Goal: Transaction & Acquisition: Purchase product/service

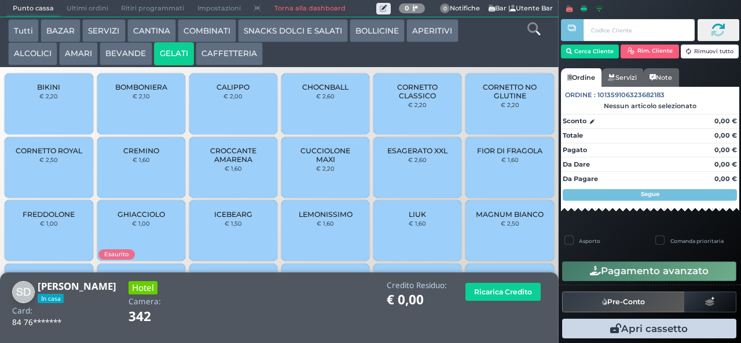
click at [226, 111] on div "CALIPPO € 2,00" at bounding box center [233, 104] width 88 height 61
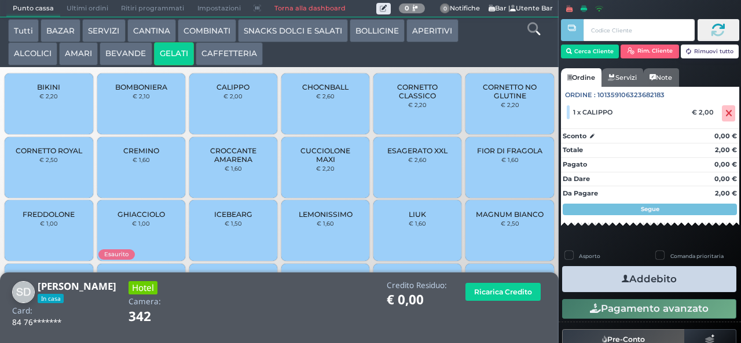
click at [601, 275] on button "Addebito" at bounding box center [649, 279] width 174 height 26
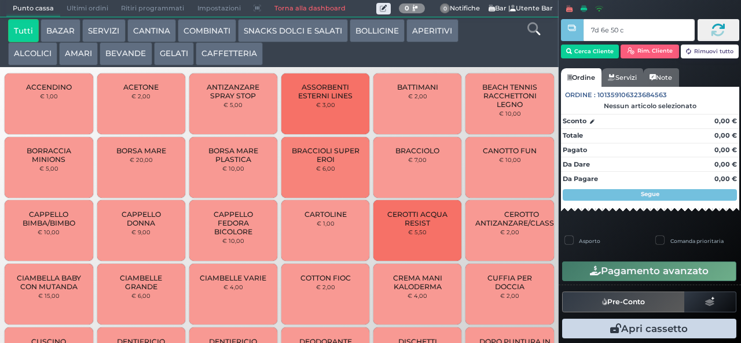
type input "7d 6e 50 c3"
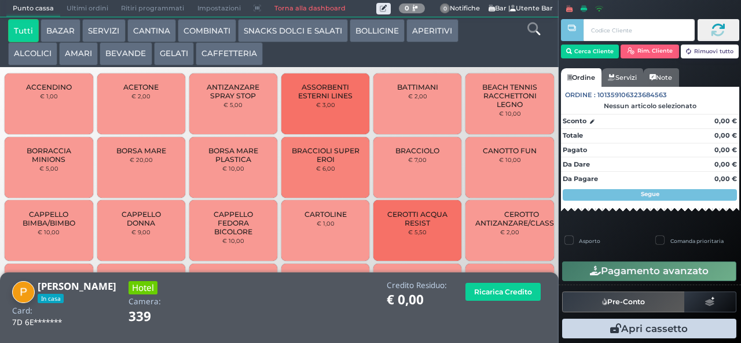
click at [76, 61] on button "AMARI" at bounding box center [78, 53] width 39 height 23
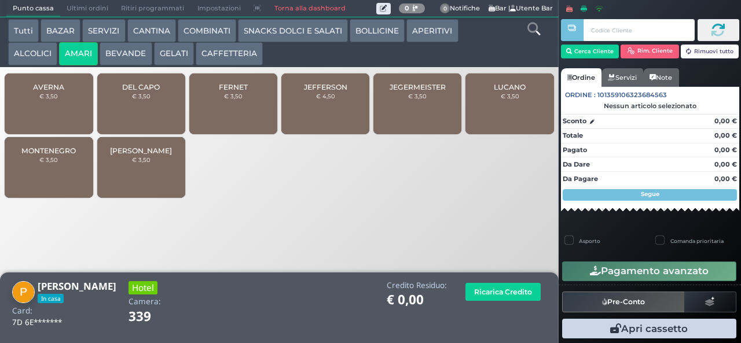
click at [313, 109] on div "JEFFERSON € 4,50" at bounding box center [325, 104] width 88 height 61
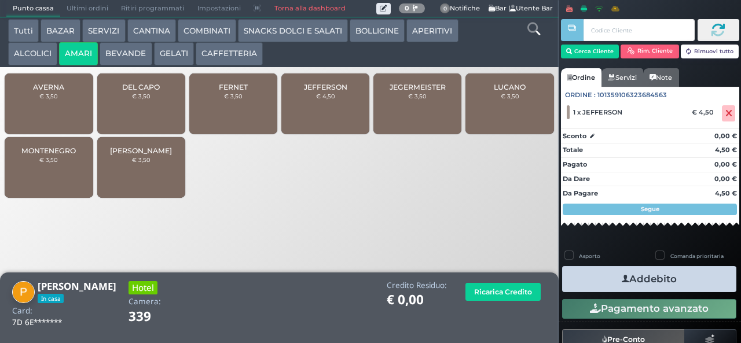
click at [590, 276] on button "Addebito" at bounding box center [649, 279] width 174 height 26
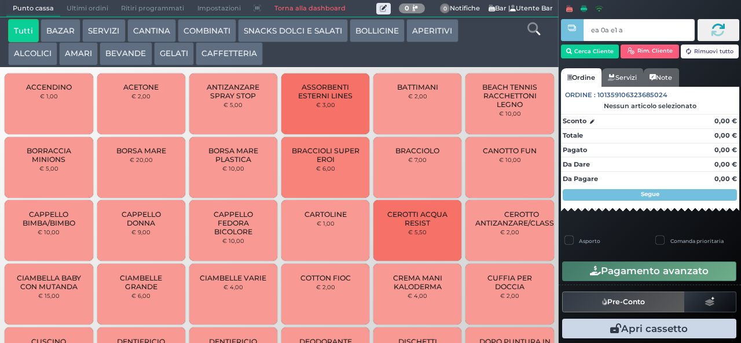
type input "ea 0a e1 a4"
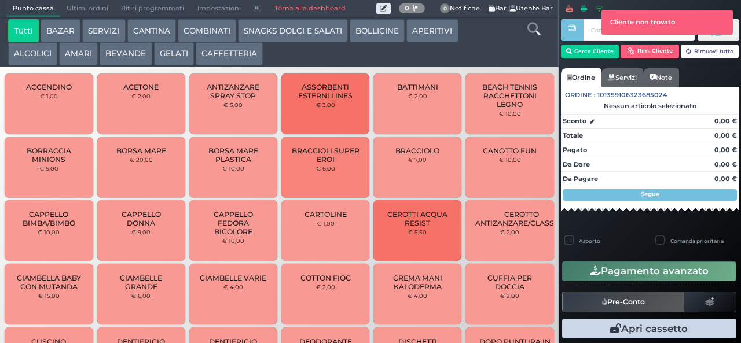
click at [612, 31] on div "Cliente non trovato" at bounding box center [667, 22] width 131 height 24
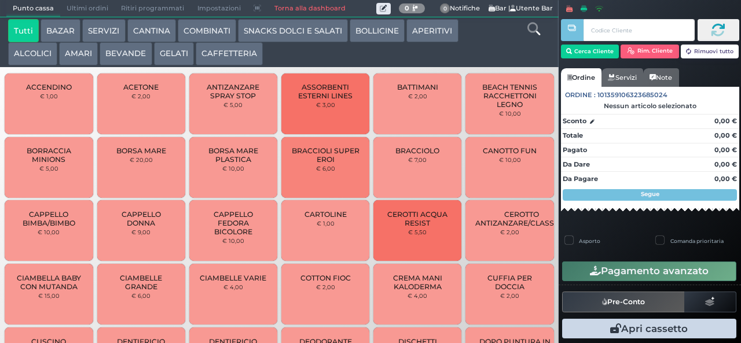
click at [570, 52] on div at bounding box center [571, 172] width 3 height 344
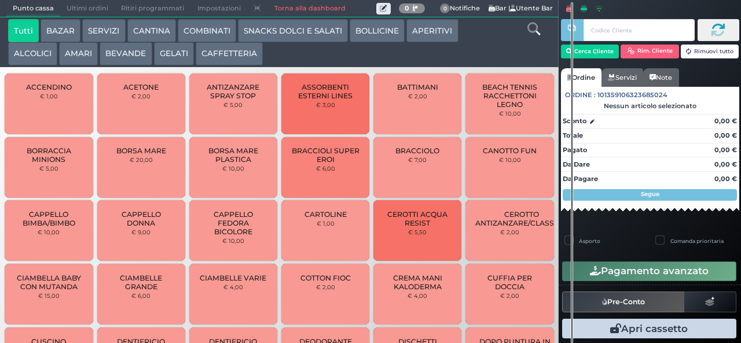
scroll to position [3, 0]
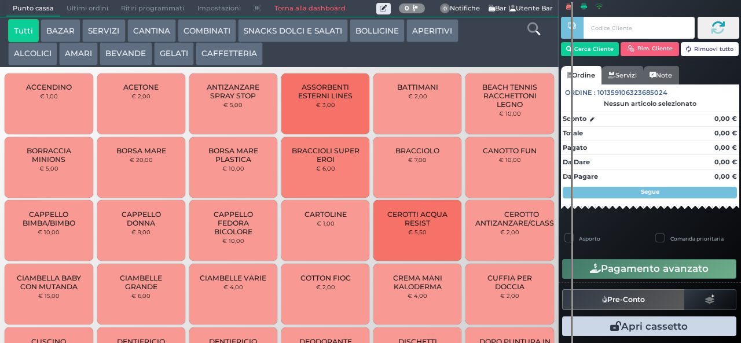
click at [572, 54] on div at bounding box center [572, 172] width 2 height 341
click at [571, 47] on div at bounding box center [572, 172] width 2 height 341
click at [586, 52] on button "Cerca Cliente" at bounding box center [590, 49] width 58 height 14
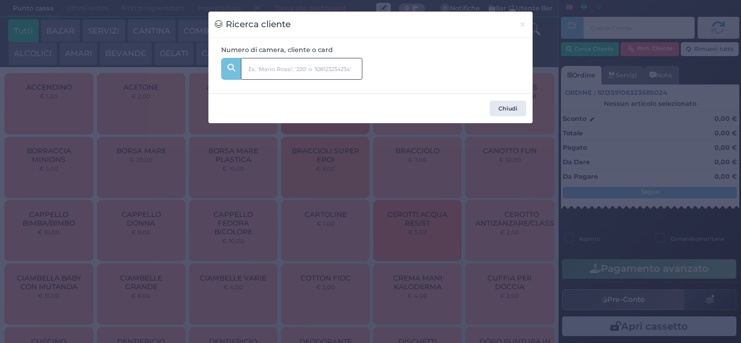
click at [274, 68] on input "text" at bounding box center [302, 69] width 122 height 22
type input "147"
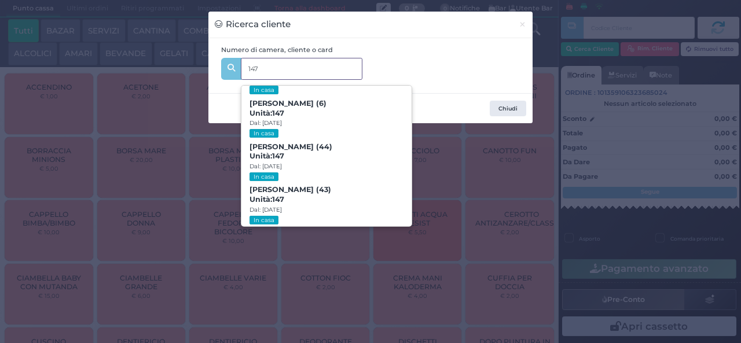
scroll to position [53, 0]
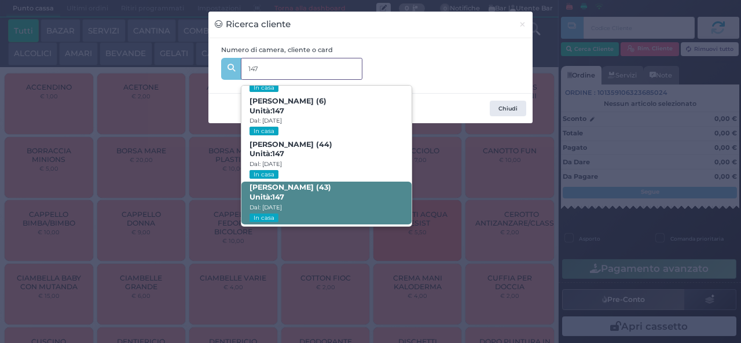
click at [274, 193] on strong "147" at bounding box center [278, 197] width 12 height 9
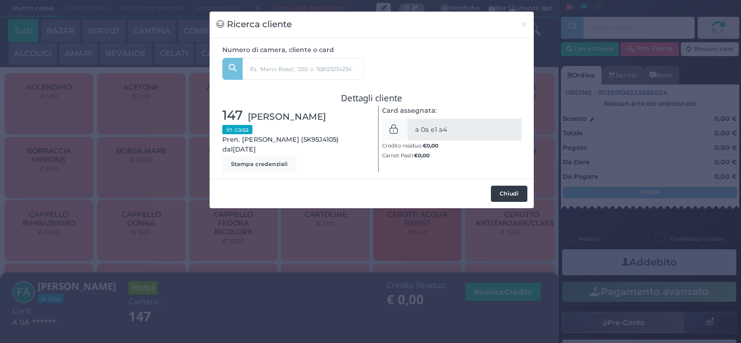
click at [501, 194] on button "Chiudi" at bounding box center [509, 194] width 36 height 16
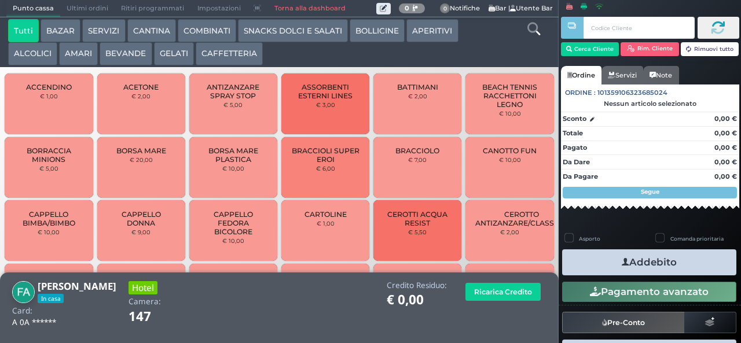
click at [24, 54] on button "ALCOLICI" at bounding box center [32, 53] width 49 height 23
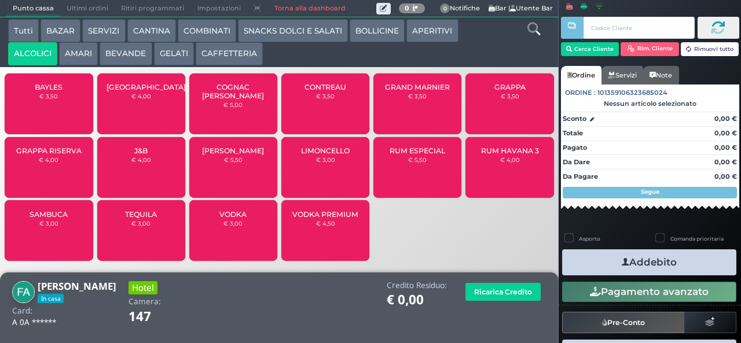
click at [41, 155] on span "GRAPPA RISERVA" at bounding box center [48, 150] width 65 height 9
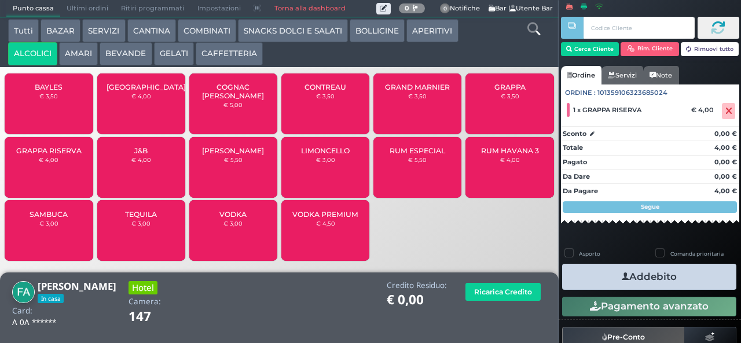
click at [51, 155] on span "GRAPPA RISERVA" at bounding box center [48, 150] width 65 height 9
click at [604, 277] on button "Addebito" at bounding box center [649, 277] width 174 height 26
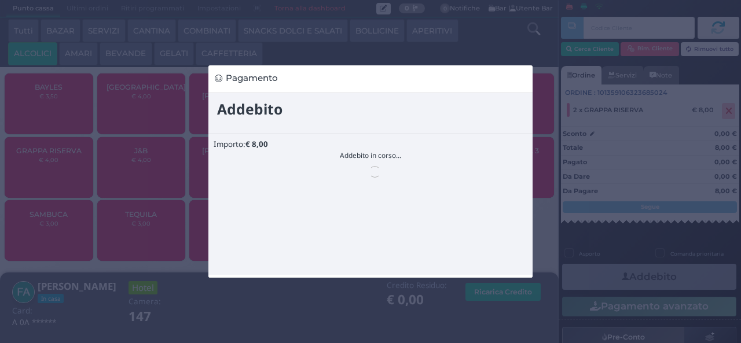
scroll to position [0, 0]
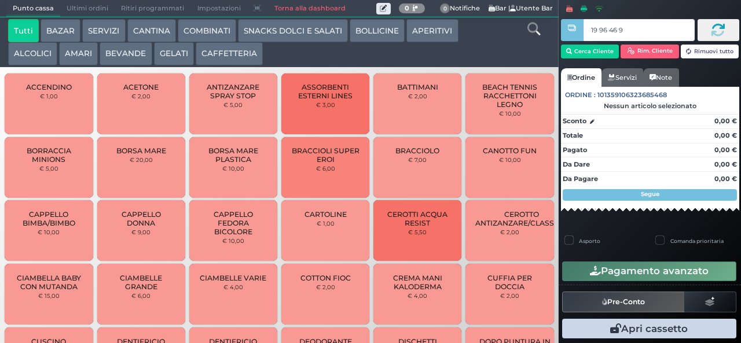
type input "19 96 46 95"
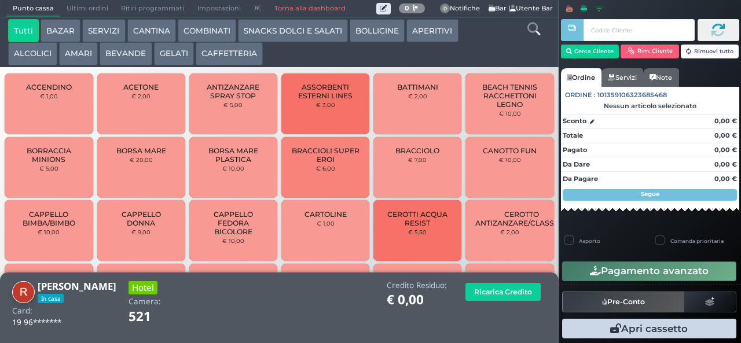
click at [299, 25] on button "SNACKS DOLCI E SALATI" at bounding box center [293, 30] width 110 height 23
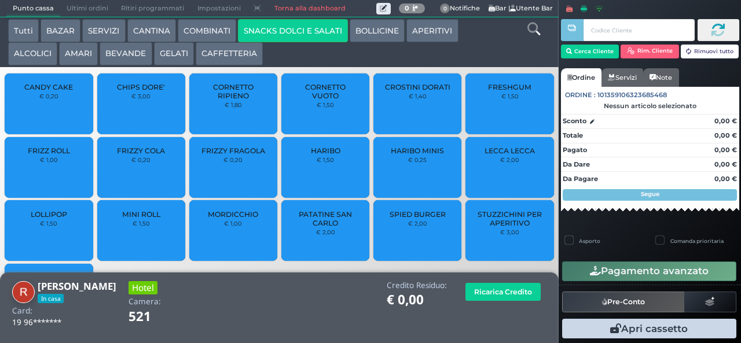
click at [335, 247] on div "PATATINE SAN CARLO € 2,00" at bounding box center [325, 230] width 88 height 61
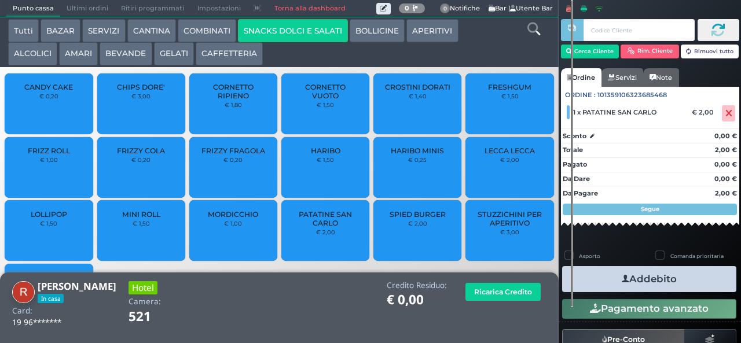
click at [600, 287] on button "Addebito" at bounding box center [649, 279] width 174 height 26
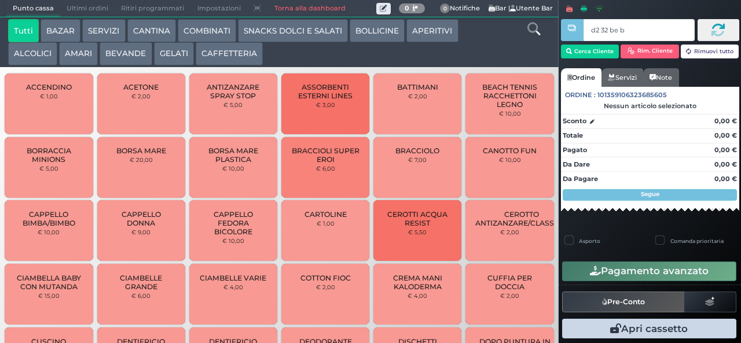
type input "d2 32 be b9"
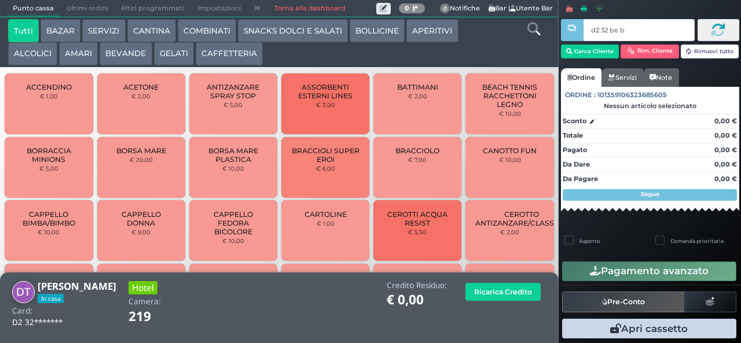
type input "d2 32 be b9"
click at [77, 55] on button "AMARI" at bounding box center [78, 53] width 39 height 23
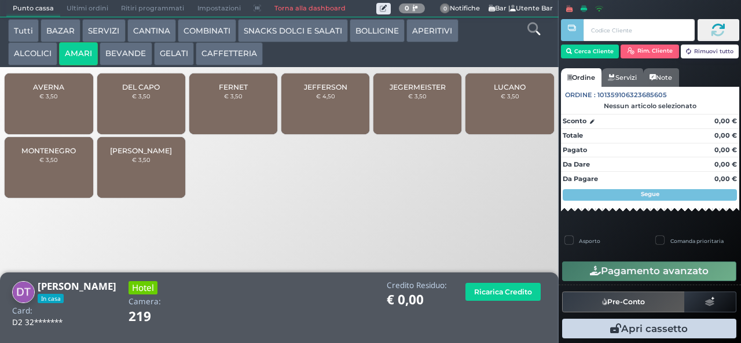
click at [219, 112] on div "FERNET € 3,50" at bounding box center [233, 104] width 88 height 61
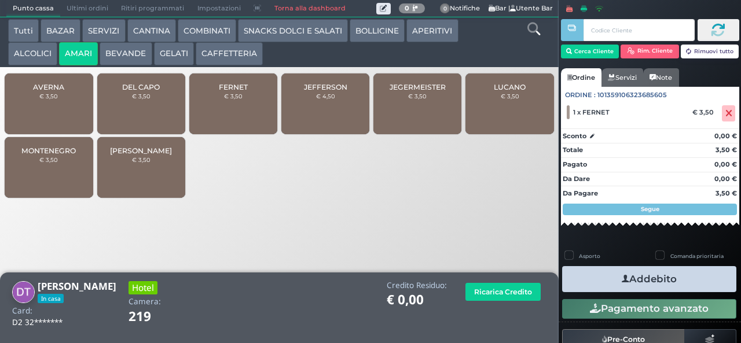
click at [221, 91] on span "FERNET" at bounding box center [233, 87] width 29 height 9
click at [596, 280] on button "Addebito" at bounding box center [649, 279] width 174 height 26
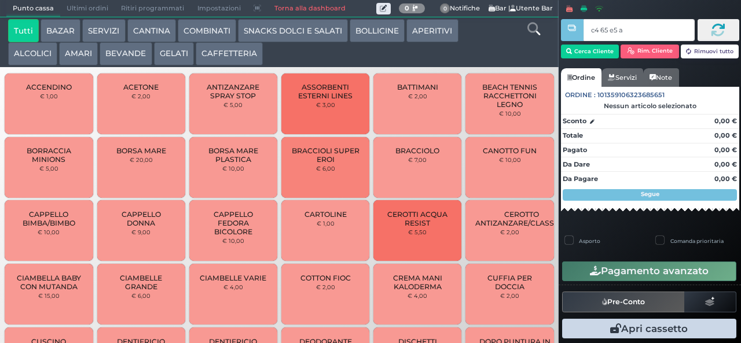
type input "c4 65 e5 af"
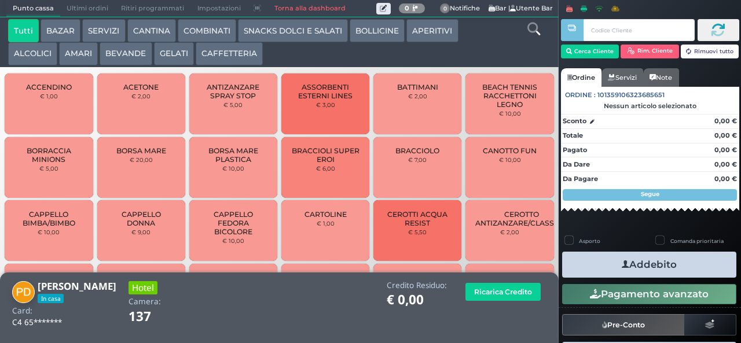
click at [168, 54] on button "GELATI" at bounding box center [174, 53] width 40 height 23
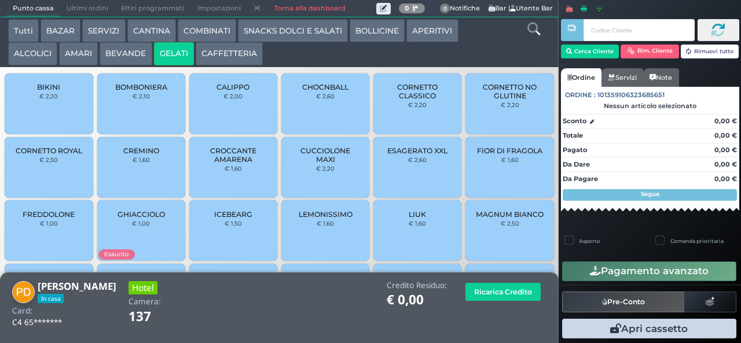
click at [218, 91] on span "CALIPPO" at bounding box center [232, 87] width 33 height 9
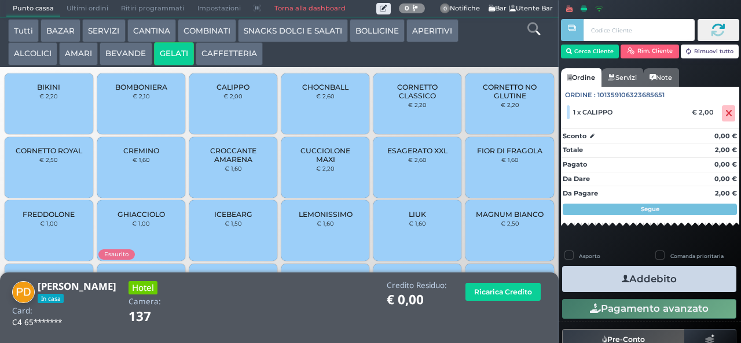
click at [589, 277] on button "Addebito" at bounding box center [649, 279] width 174 height 26
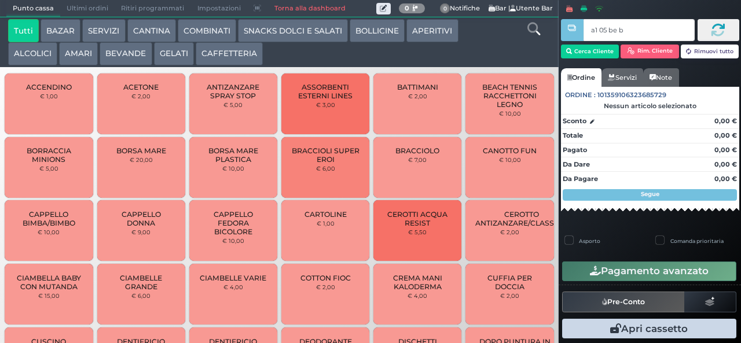
type input "a1 05 be b9"
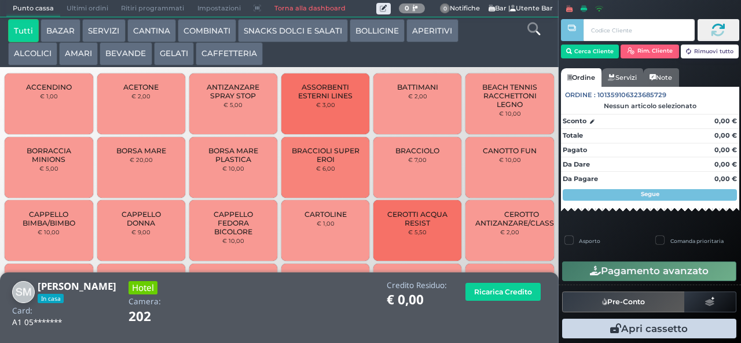
click at [78, 65] on button "AMARI" at bounding box center [78, 53] width 39 height 23
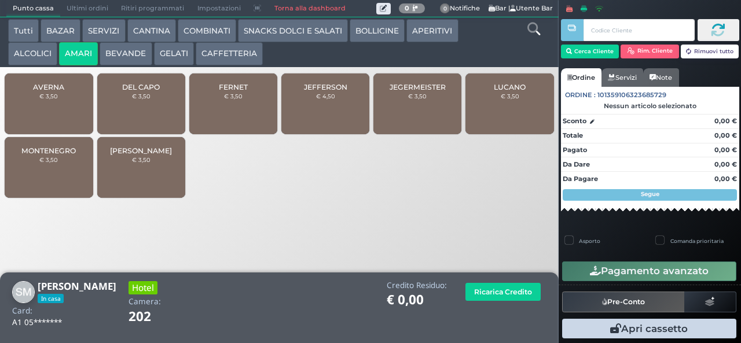
click at [50, 178] on div "MONTENEGRO € 3,50" at bounding box center [49, 167] width 88 height 61
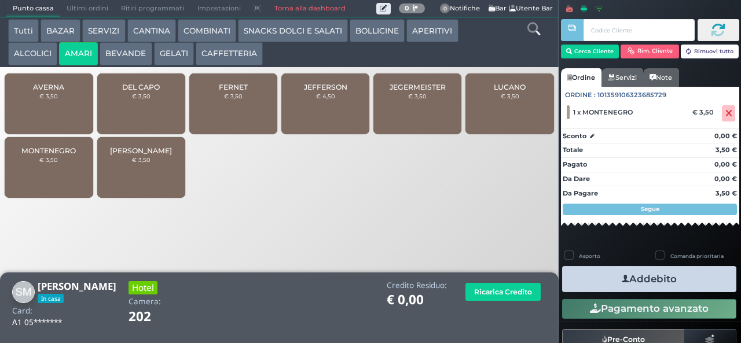
click at [583, 274] on button "Addebito" at bounding box center [649, 279] width 174 height 26
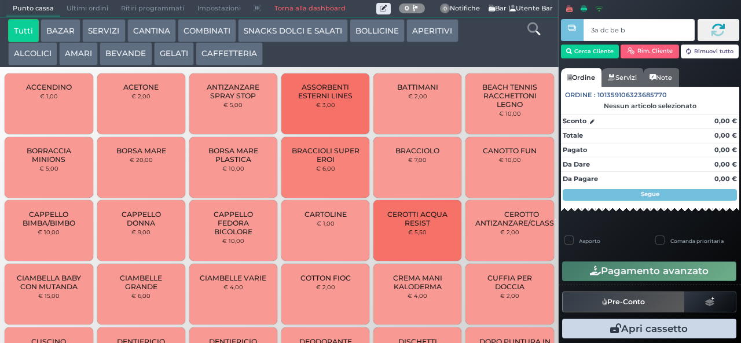
type input "3a dc be b9"
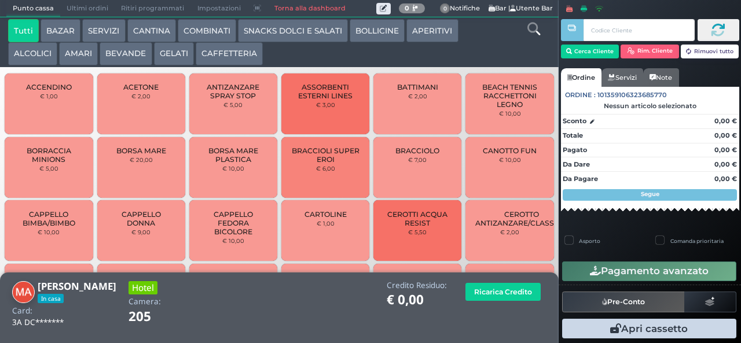
click at [114, 55] on button "BEVANDE" at bounding box center [126, 53] width 52 height 23
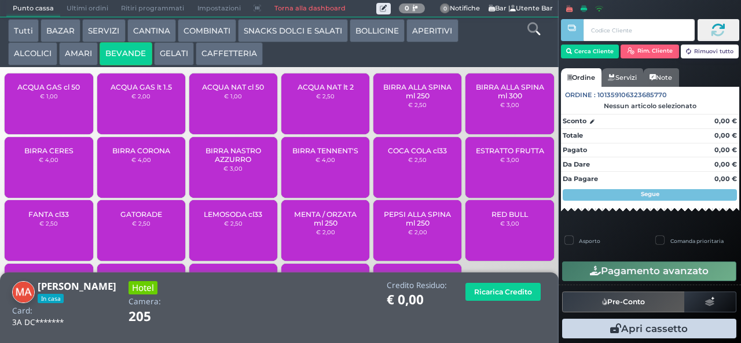
click at [219, 164] on span "BIRRA NASTRO AZZURRO" at bounding box center [233, 154] width 69 height 17
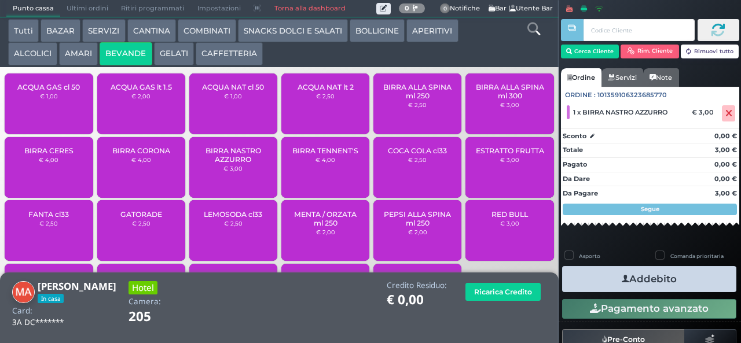
click at [604, 285] on button "Addebito" at bounding box center [649, 279] width 174 height 26
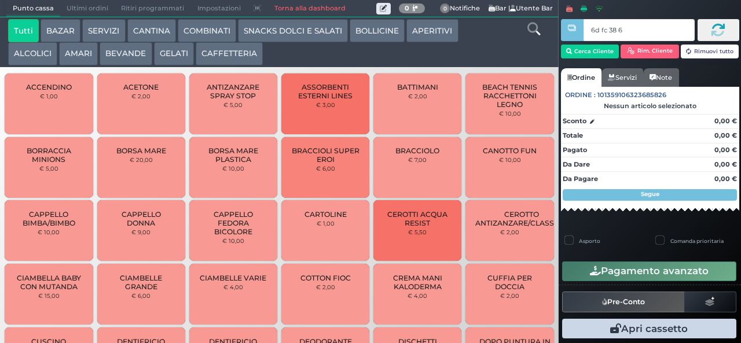
type input "6d fc 38 67"
type input "6d fc"
click at [39, 47] on button "ALCOLICI" at bounding box center [32, 53] width 49 height 23
click at [8, 42] on button "ALCOLICI" at bounding box center [32, 53] width 49 height 23
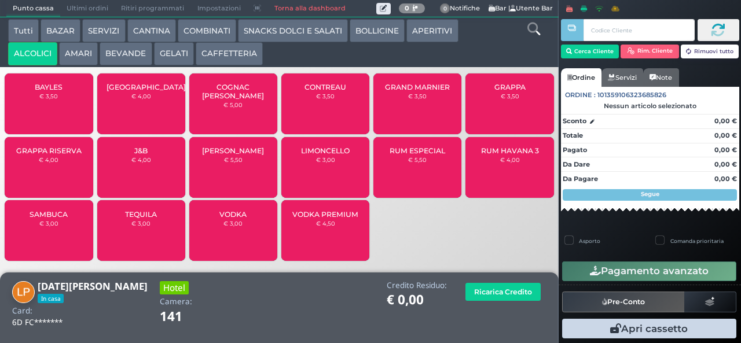
click at [61, 213] on span "SAMBUCA" at bounding box center [49, 214] width 38 height 9
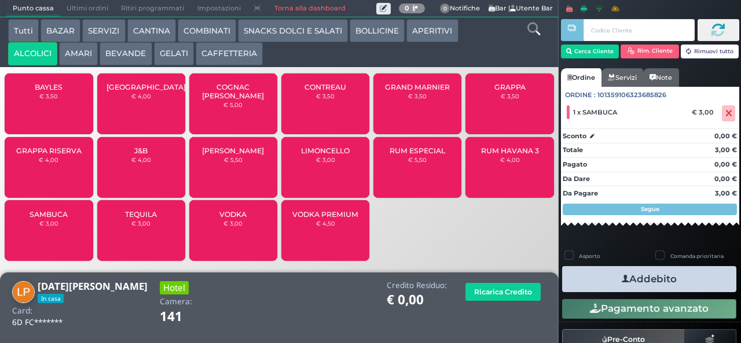
click at [623, 280] on icon "button" at bounding box center [626, 279] width 8 height 12
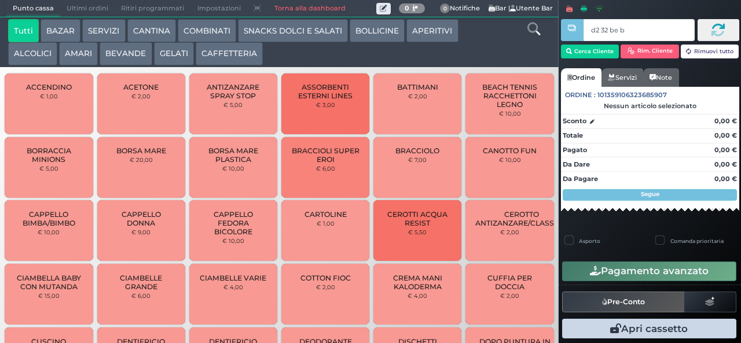
type input "d2 32 be b9"
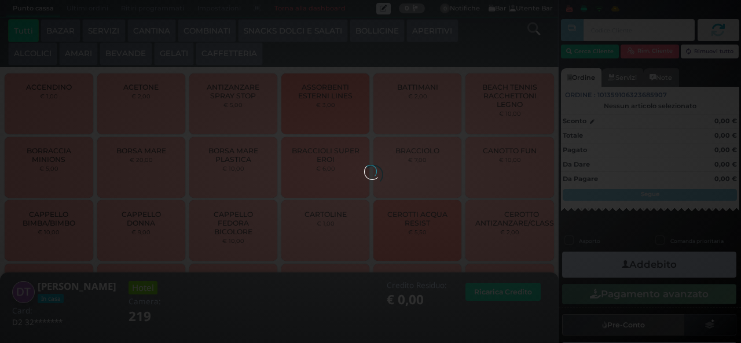
click at [133, 55] on button "BEVANDE" at bounding box center [126, 53] width 52 height 23
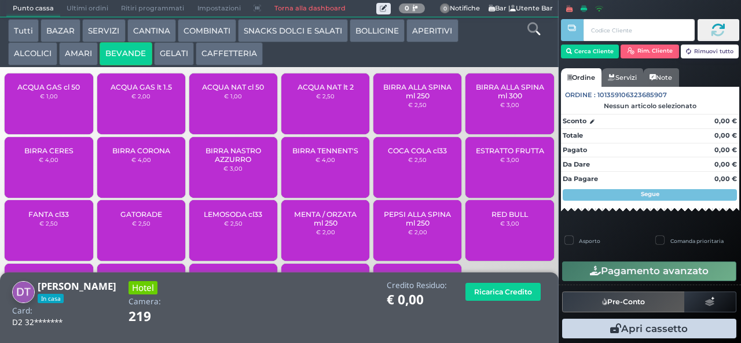
click at [227, 91] on span "ACQUA NAT cl 50" at bounding box center [233, 87] width 62 height 9
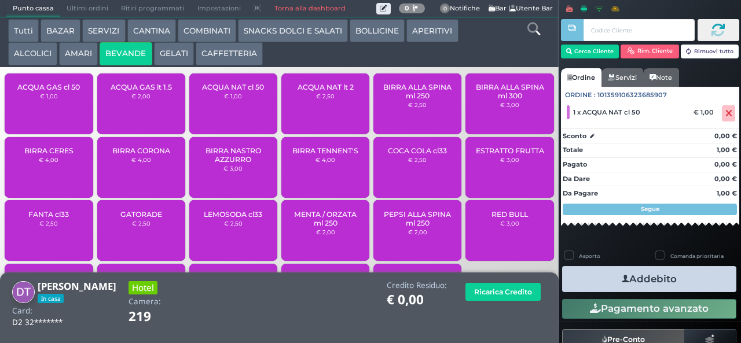
click at [633, 287] on button "Addebito" at bounding box center [649, 279] width 174 height 26
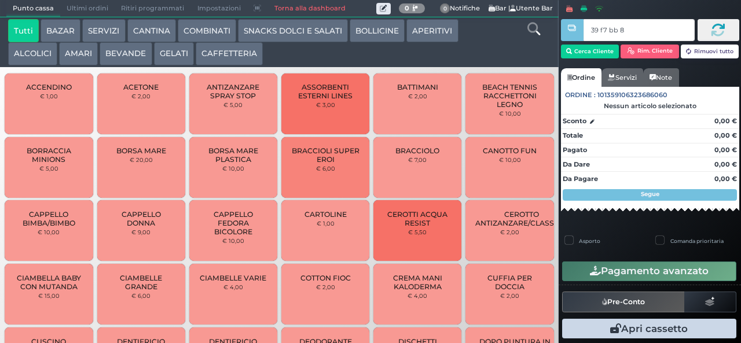
type input "39 f7 bb 8b"
click at [0, 0] on div at bounding box center [0, 0] width 0 height 0
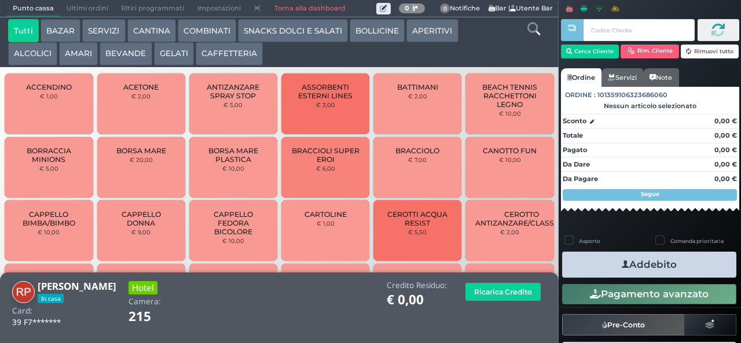
click at [82, 53] on button "AMARI" at bounding box center [78, 53] width 39 height 23
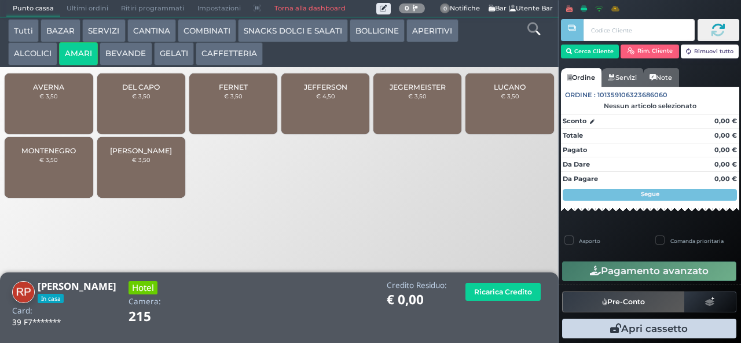
click at [144, 100] on small "€ 3,50" at bounding box center [141, 96] width 19 height 7
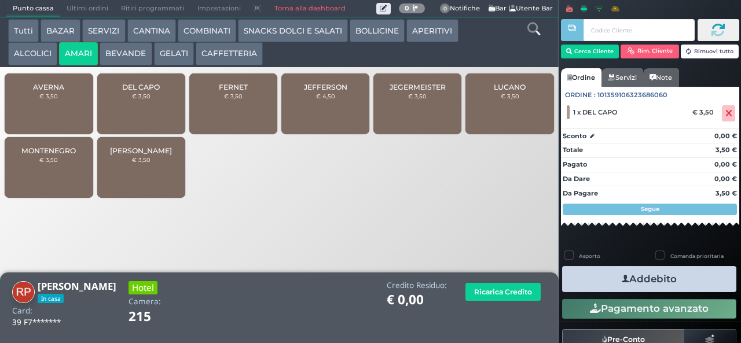
click at [622, 278] on icon "button" at bounding box center [626, 279] width 8 height 12
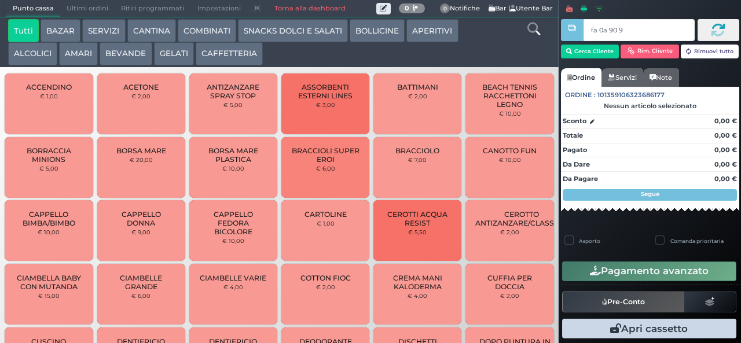
type input "fa 0a 90 9a"
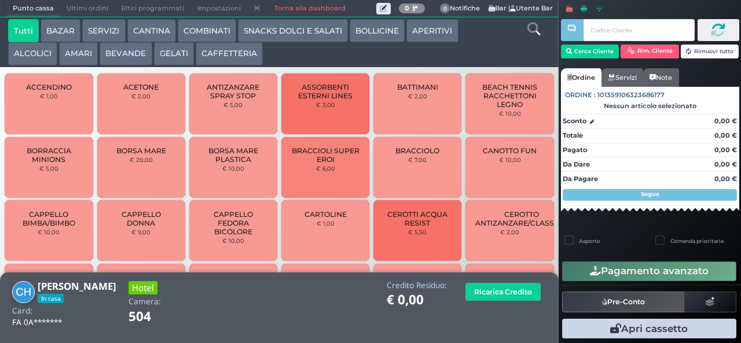
click at [26, 57] on button "ALCOLICI" at bounding box center [32, 53] width 49 height 23
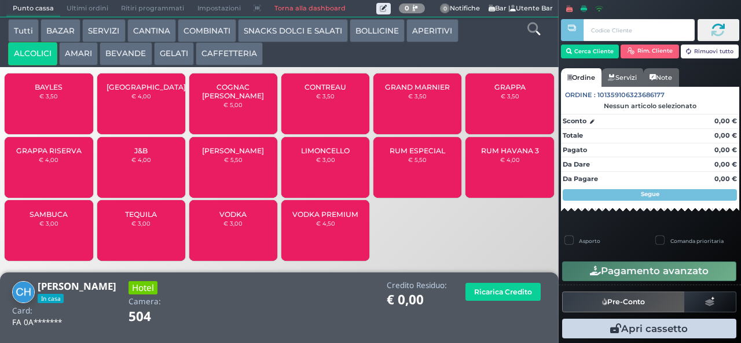
click at [31, 110] on div "BAYLES € 3,50" at bounding box center [49, 104] width 88 height 61
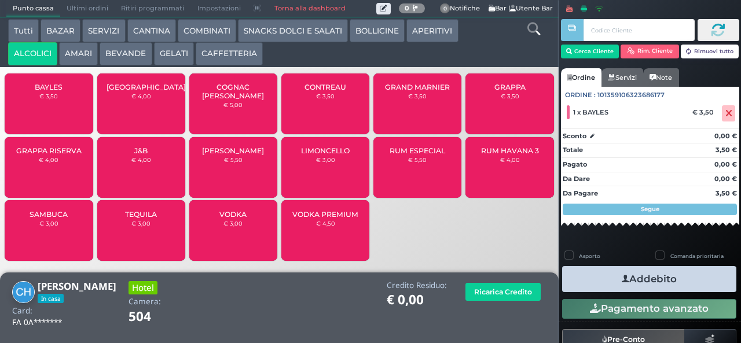
click at [191, 31] on button "COMBINATI" at bounding box center [207, 30] width 58 height 23
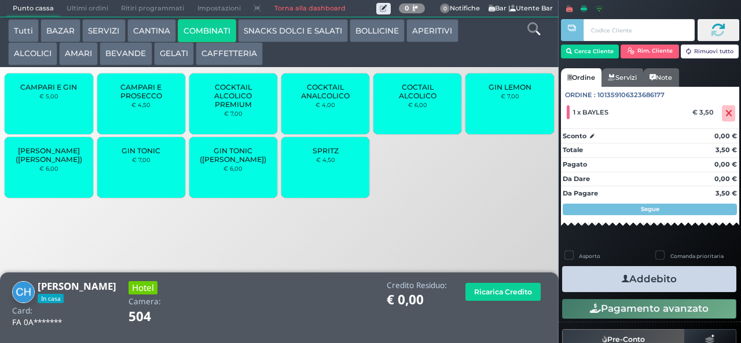
click at [320, 175] on div "SPRITZ € 4,50" at bounding box center [325, 167] width 88 height 61
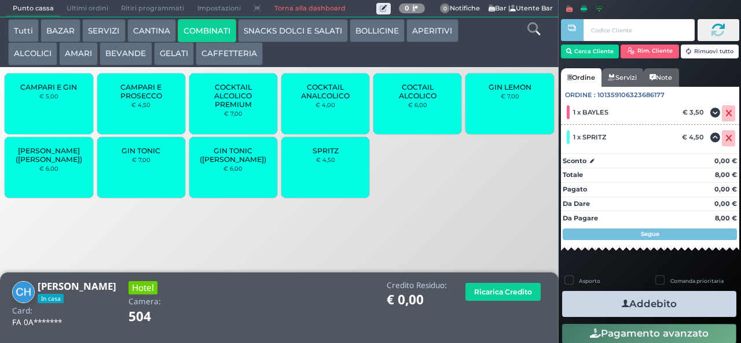
click at [588, 303] on button "Addebito" at bounding box center [649, 304] width 174 height 26
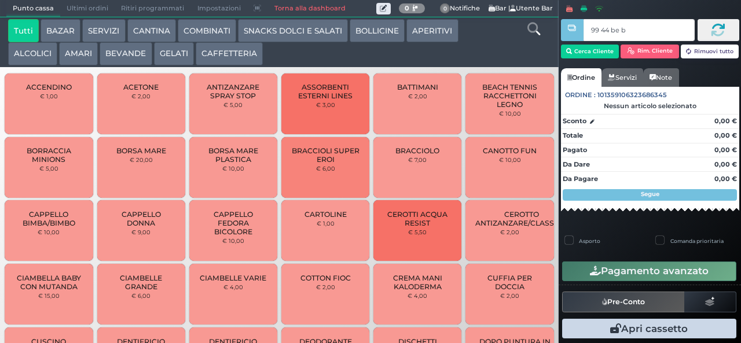
type input "99 44 be b9"
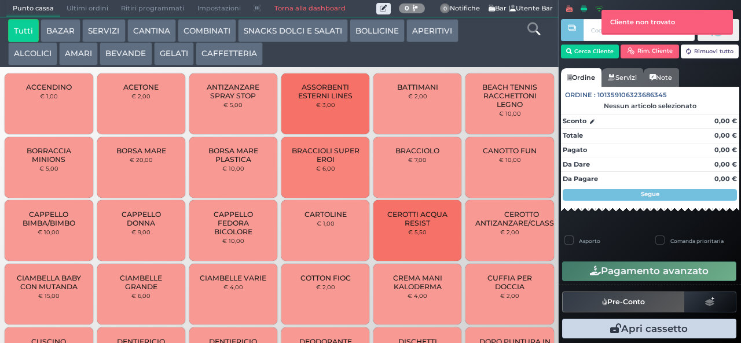
click at [88, 57] on button "AMARI" at bounding box center [78, 53] width 39 height 23
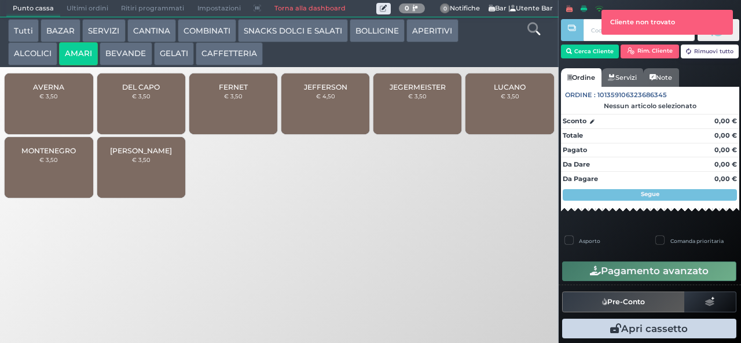
click at [254, 115] on div "FERNET € 3,50" at bounding box center [233, 104] width 88 height 61
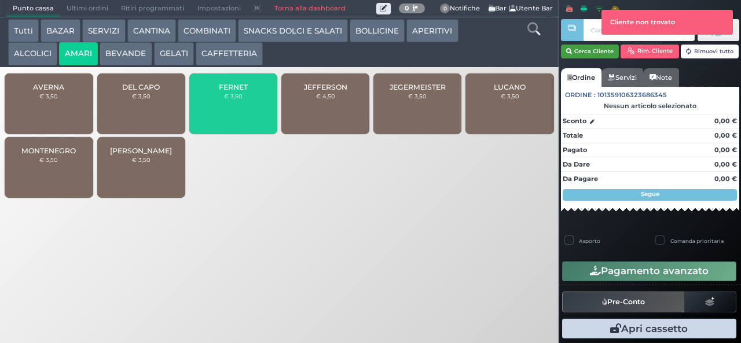
click at [593, 47] on button "Cerca Cliente" at bounding box center [590, 52] width 58 height 14
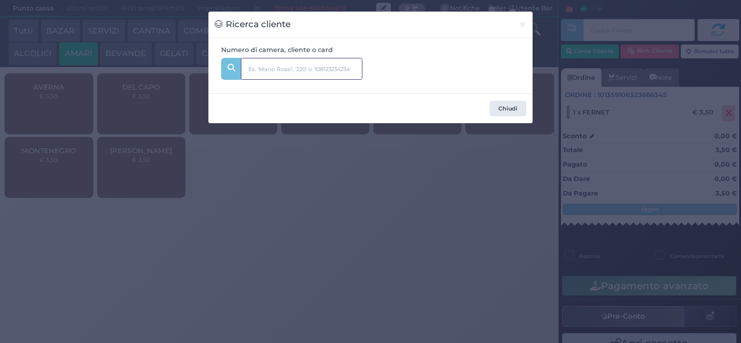
click at [284, 71] on input "text" at bounding box center [302, 69] width 122 height 22
type input "zaza"
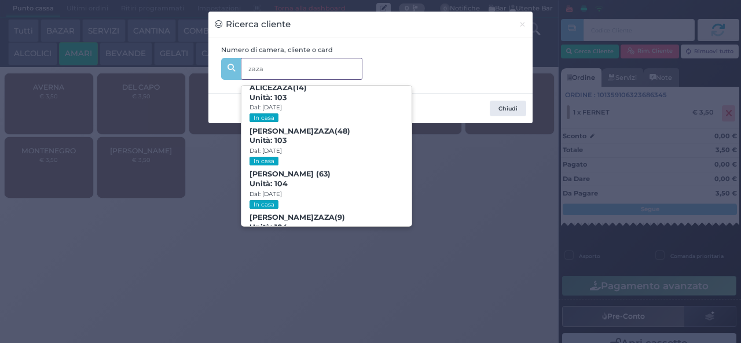
scroll to position [74, 0]
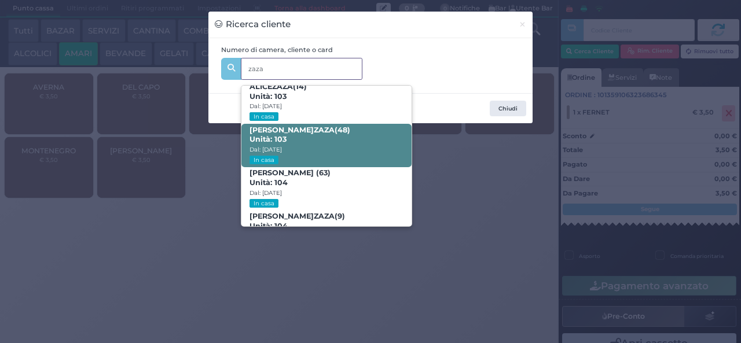
click at [344, 134] on span "ANTONIO ZAZA (48) Unità: 103 Dal: 24/08/2025 In casa" at bounding box center [326, 145] width 170 height 43
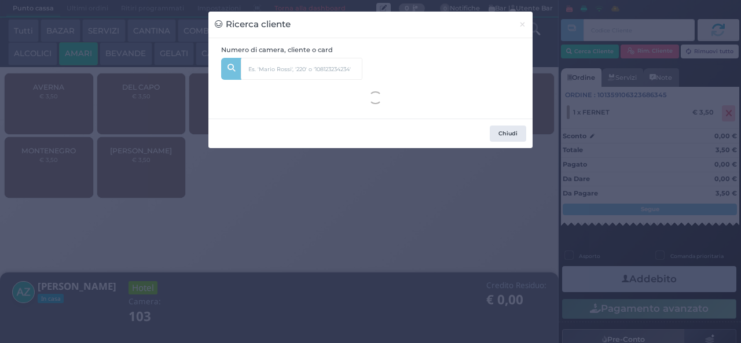
click at [342, 279] on div "Ricerca cliente × Numero di camera, cliente o card zaza MIRYAM ZAZA (17) Unità:…" at bounding box center [370, 171] width 741 height 343
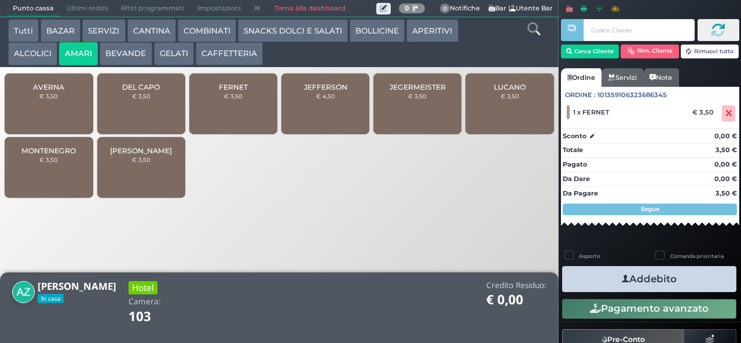
click at [622, 278] on icon "button" at bounding box center [626, 279] width 8 height 12
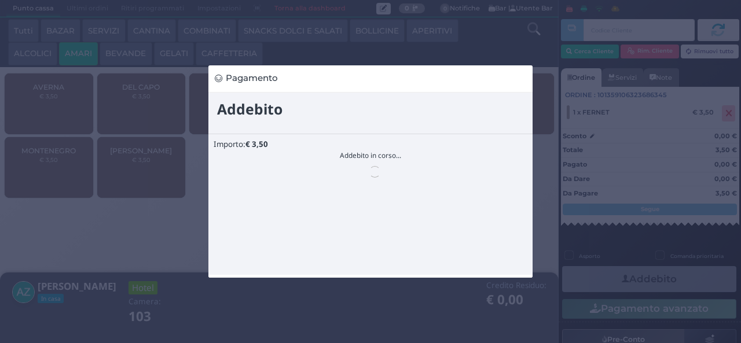
scroll to position [0, 0]
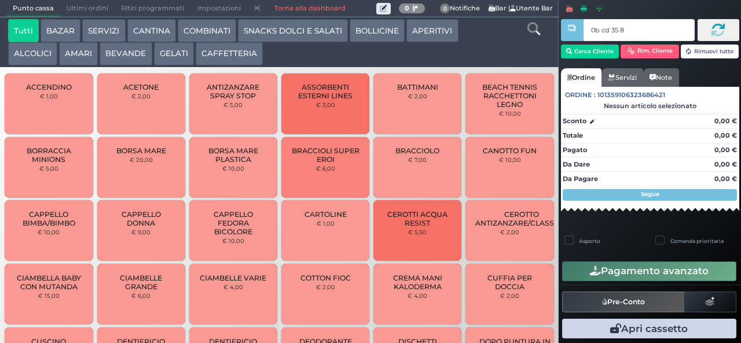
type input "0b cd 35 8b"
click at [0, 0] on div at bounding box center [0, 0] width 0 height 0
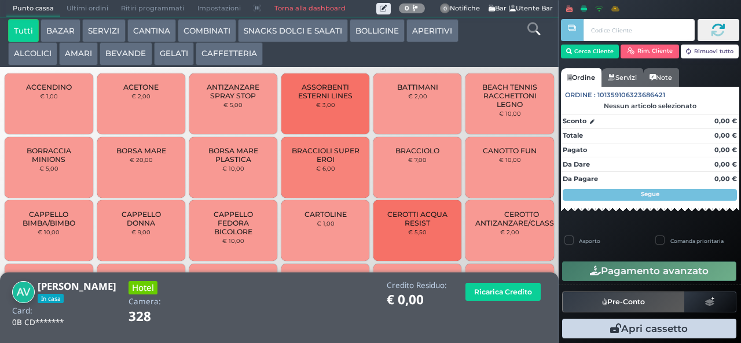
click at [123, 50] on button "BEVANDE" at bounding box center [126, 53] width 52 height 23
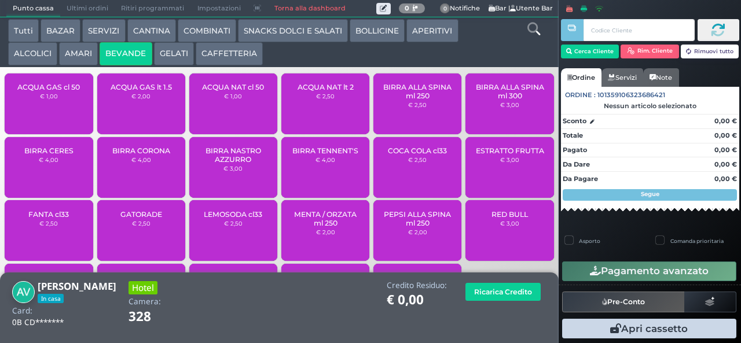
click at [62, 112] on div "ACQUA GAS cl 50 € 1,00" at bounding box center [49, 104] width 88 height 61
click at [62, 91] on span "ACQUA GAS cl 50" at bounding box center [48, 87] width 63 height 9
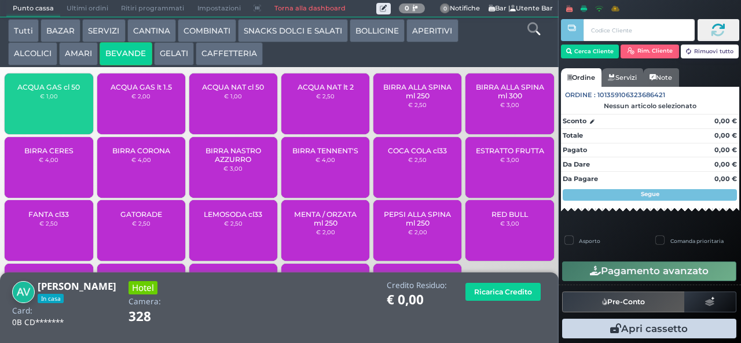
click at [229, 91] on span "ACQUA NAT cl 50" at bounding box center [233, 87] width 62 height 9
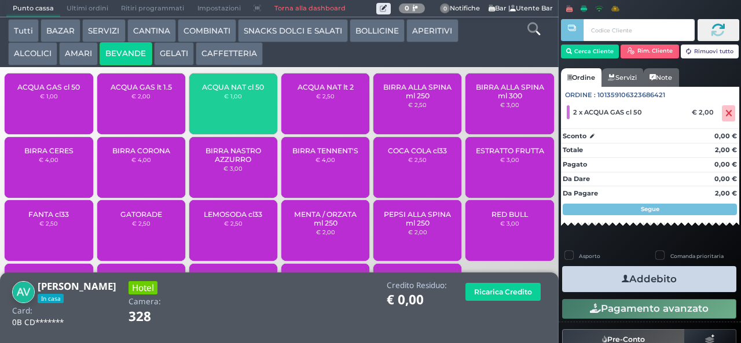
click at [221, 115] on div "ACQUA NAT cl 50 € 1,00" at bounding box center [233, 104] width 88 height 61
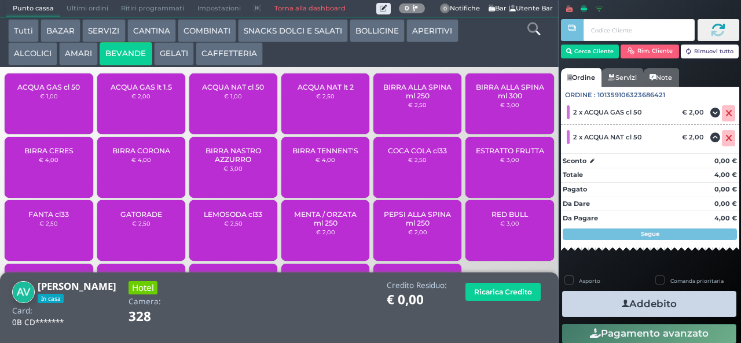
click at [622, 303] on icon "button" at bounding box center [626, 304] width 8 height 12
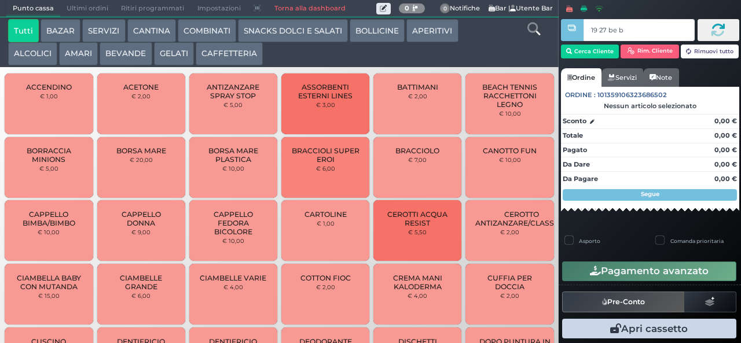
type input "19 27 be b9"
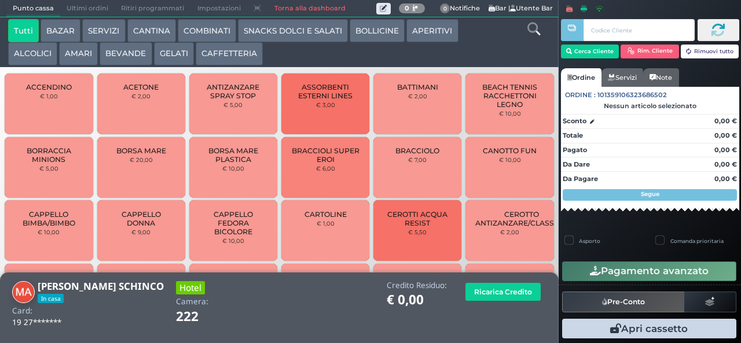
click at [23, 61] on button "ALCOLICI" at bounding box center [32, 53] width 49 height 23
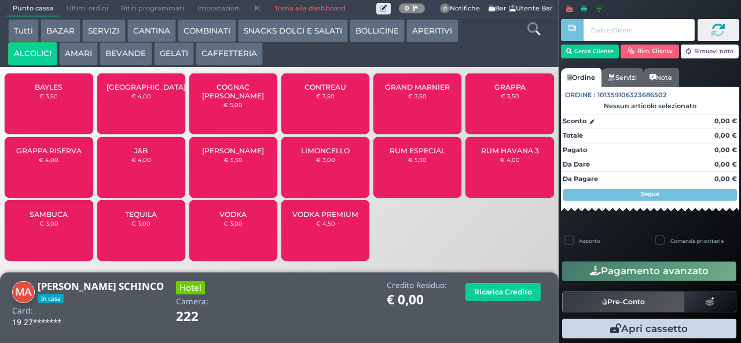
click at [77, 53] on button "AMARI" at bounding box center [78, 53] width 39 height 23
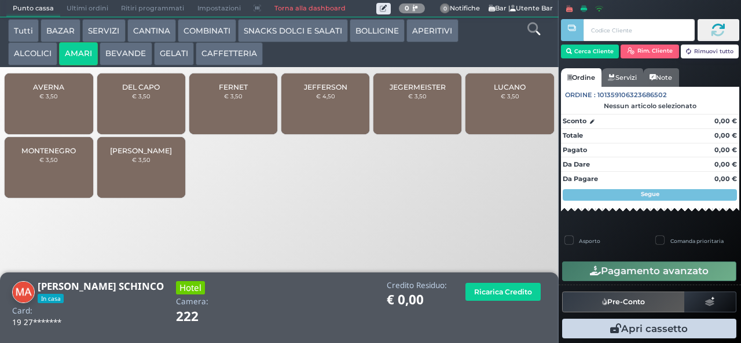
click at [225, 98] on div "FERNET € 3,50" at bounding box center [233, 104] width 88 height 61
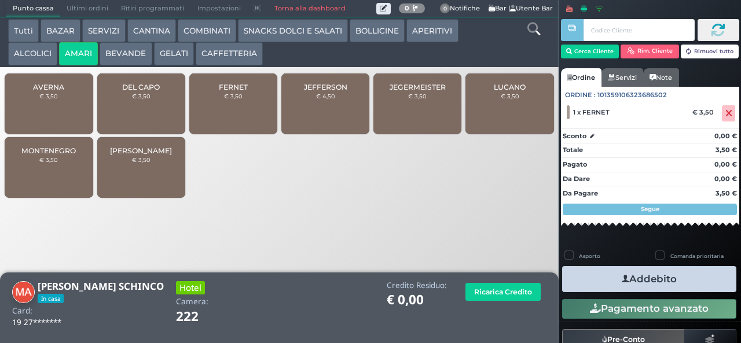
click at [589, 277] on button "Addebito" at bounding box center [649, 279] width 174 height 26
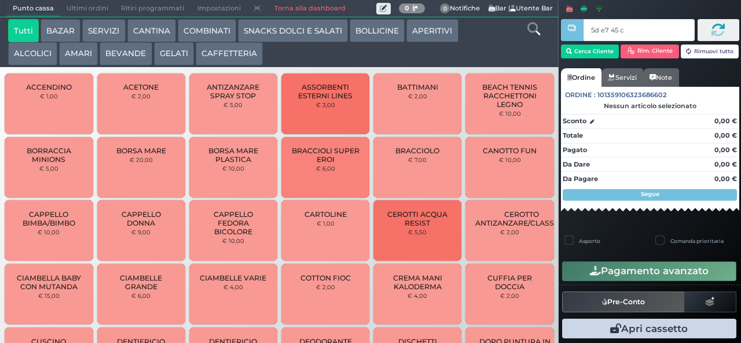
type input "5d e7 45 c3"
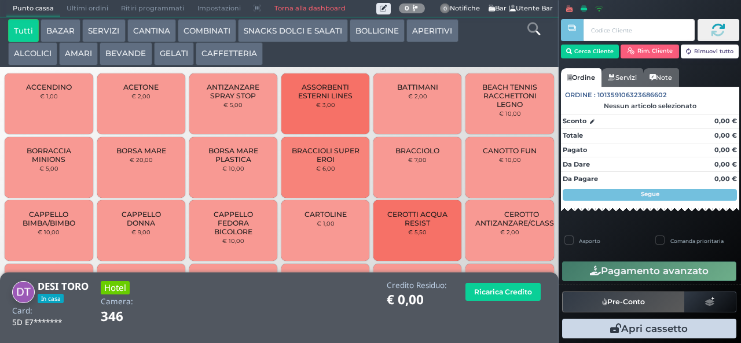
click at [75, 52] on button "AMARI" at bounding box center [78, 53] width 39 height 23
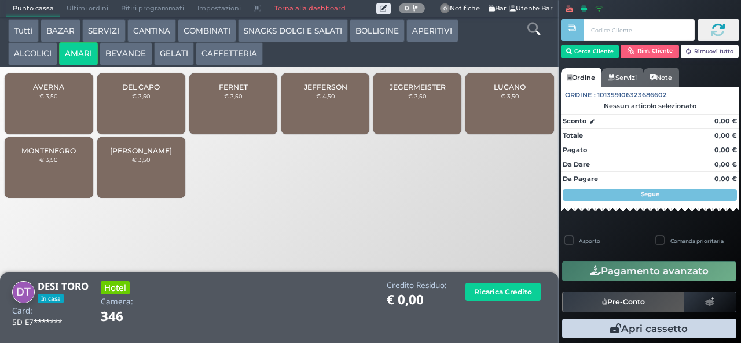
click at [132, 91] on span "DEL CAPO" at bounding box center [141, 87] width 38 height 9
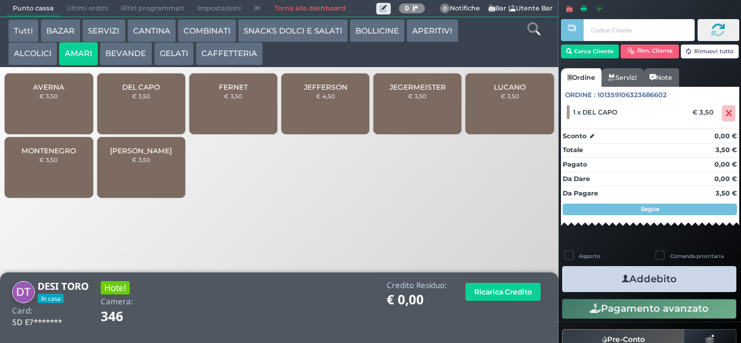
click at [137, 91] on span "DEL CAPO" at bounding box center [141, 87] width 38 height 9
click at [600, 276] on button "Addebito" at bounding box center [649, 279] width 174 height 26
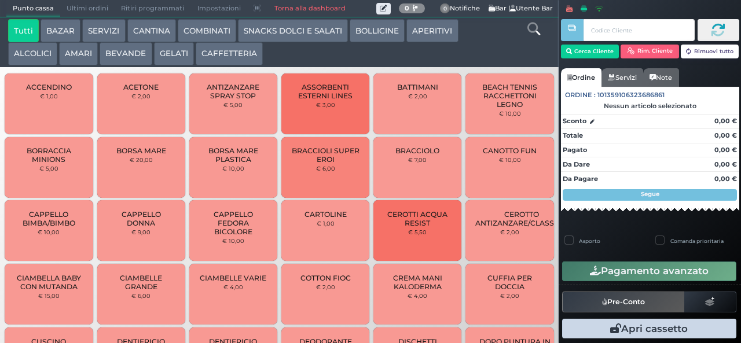
click at [126, 58] on button "BEVANDE" at bounding box center [126, 53] width 52 height 23
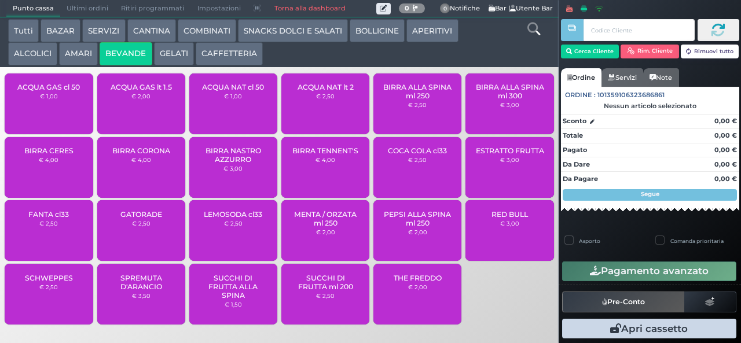
click at [288, 28] on button "SNACKS DOLCI E SALATI" at bounding box center [293, 30] width 110 height 23
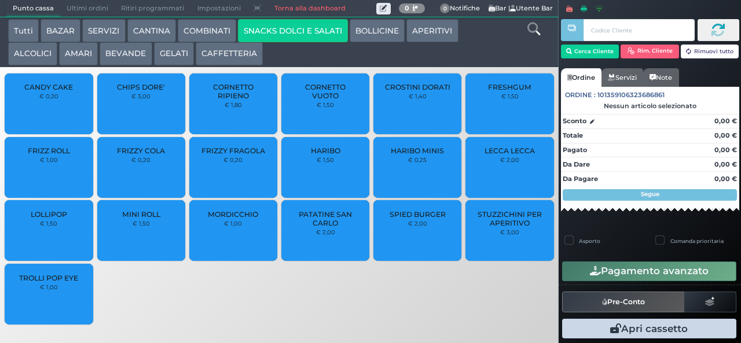
click at [238, 19] on button "SNACKS DOLCI E SALATI" at bounding box center [293, 30] width 110 height 23
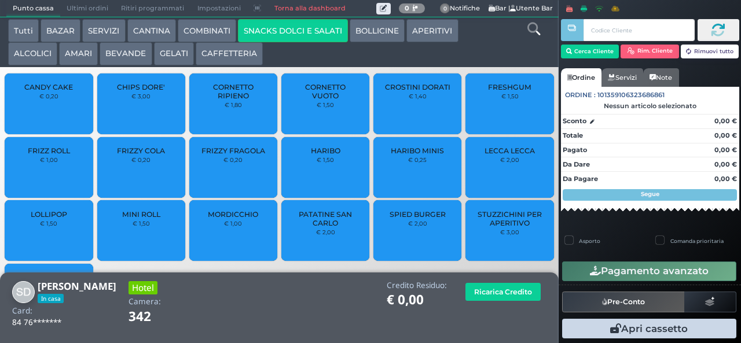
click at [132, 179] on div "FRIZZY COLA € 0,20" at bounding box center [141, 167] width 88 height 61
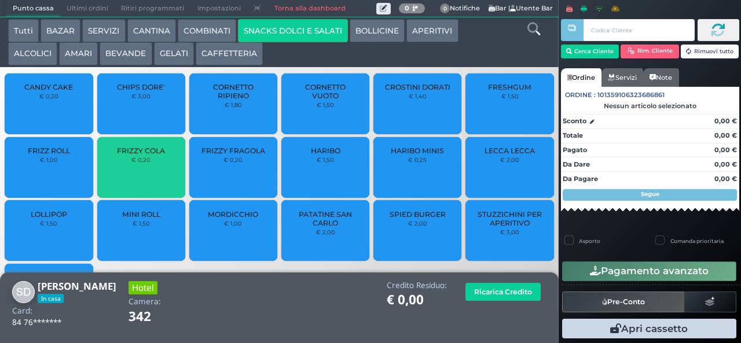
click at [131, 178] on div "FRIZZY COLA € 0,20" at bounding box center [141, 167] width 88 height 61
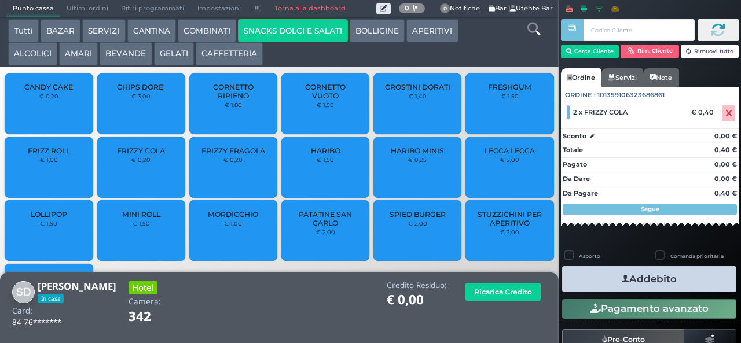
click at [603, 273] on button "Addebito" at bounding box center [649, 279] width 174 height 26
